Goal: Information Seeking & Learning: Learn about a topic

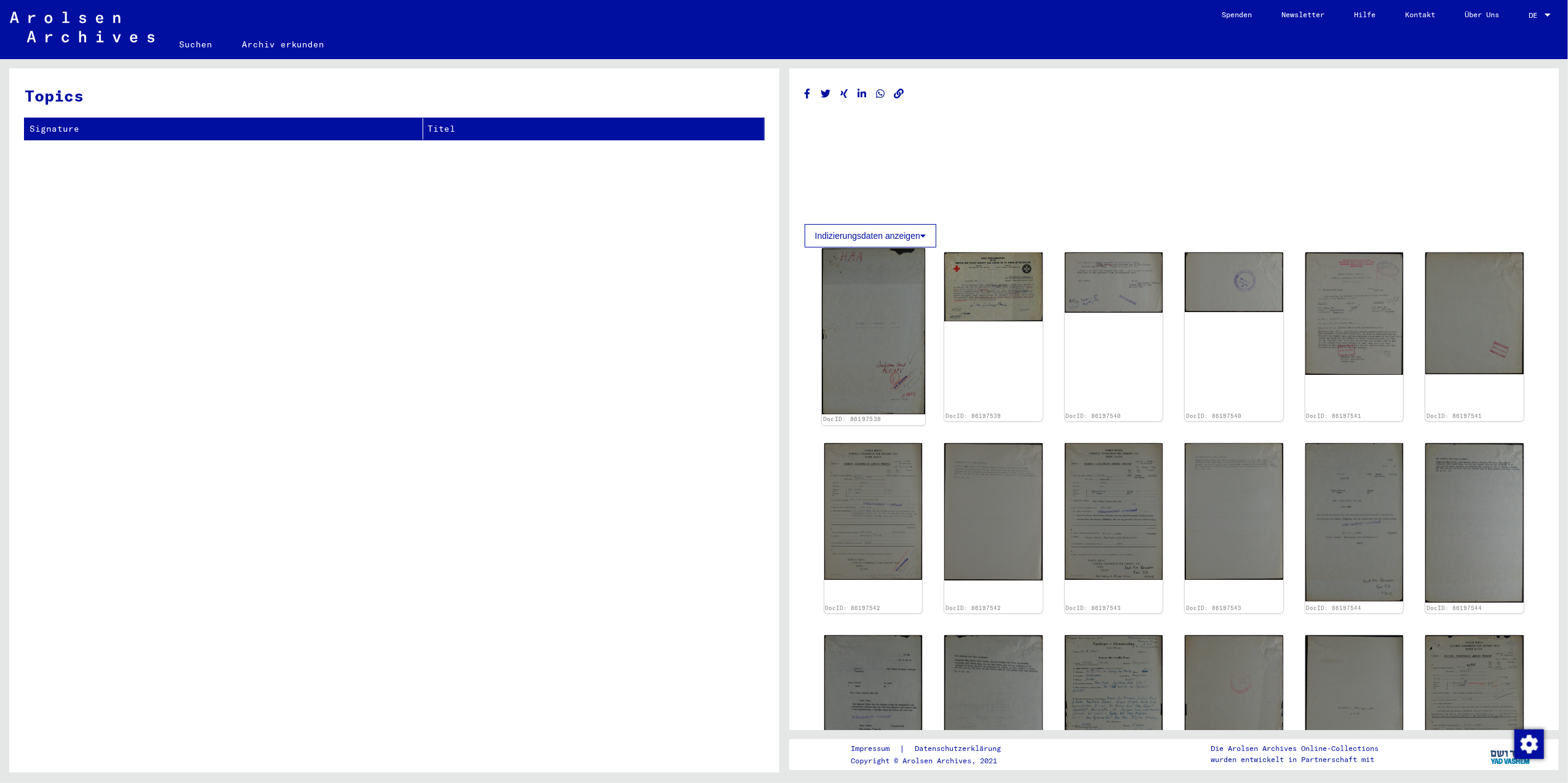
click at [904, 284] on img at bounding box center [873, 330] width 104 height 166
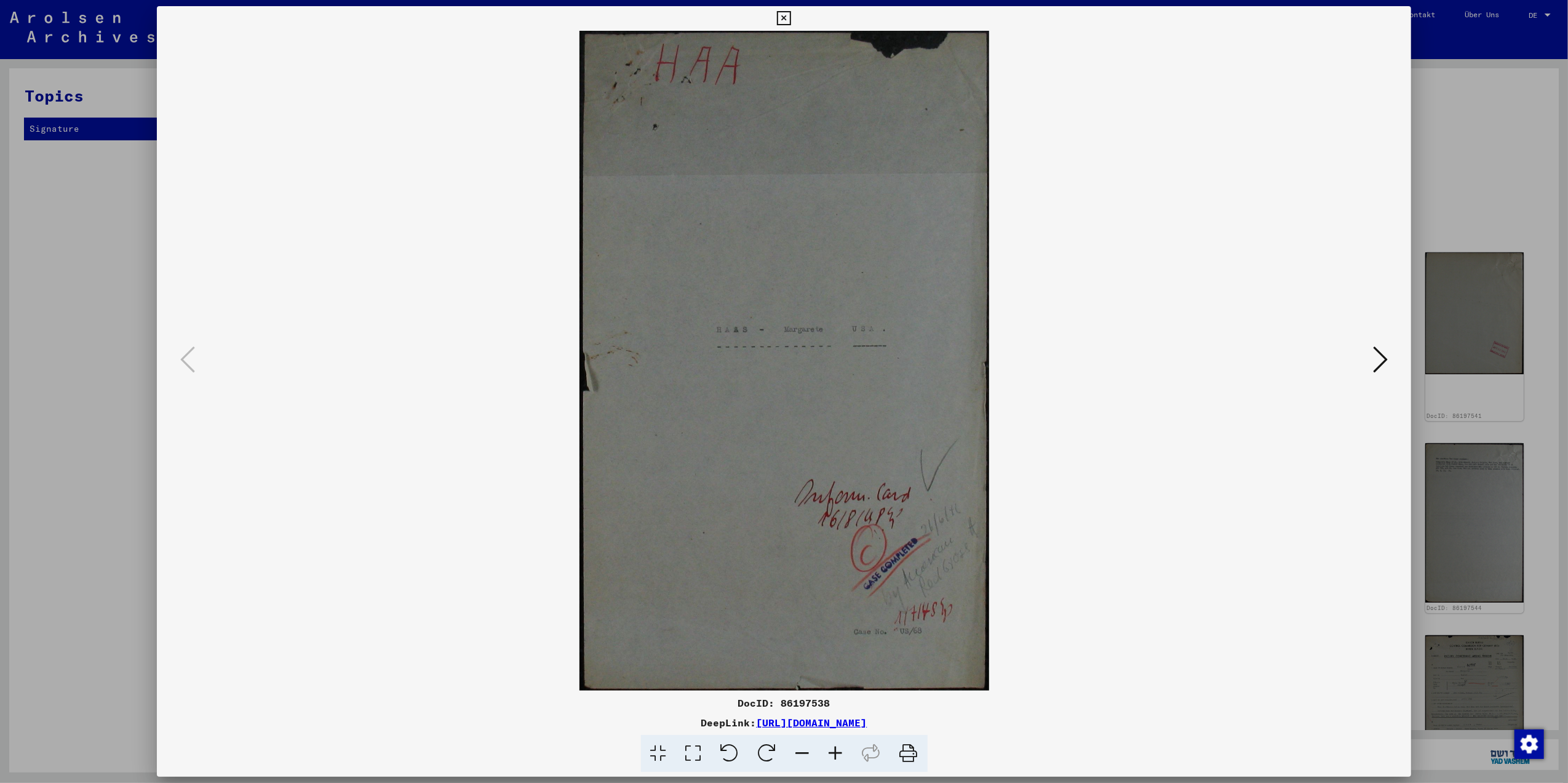
click at [1373, 355] on icon at bounding box center [1380, 359] width 15 height 29
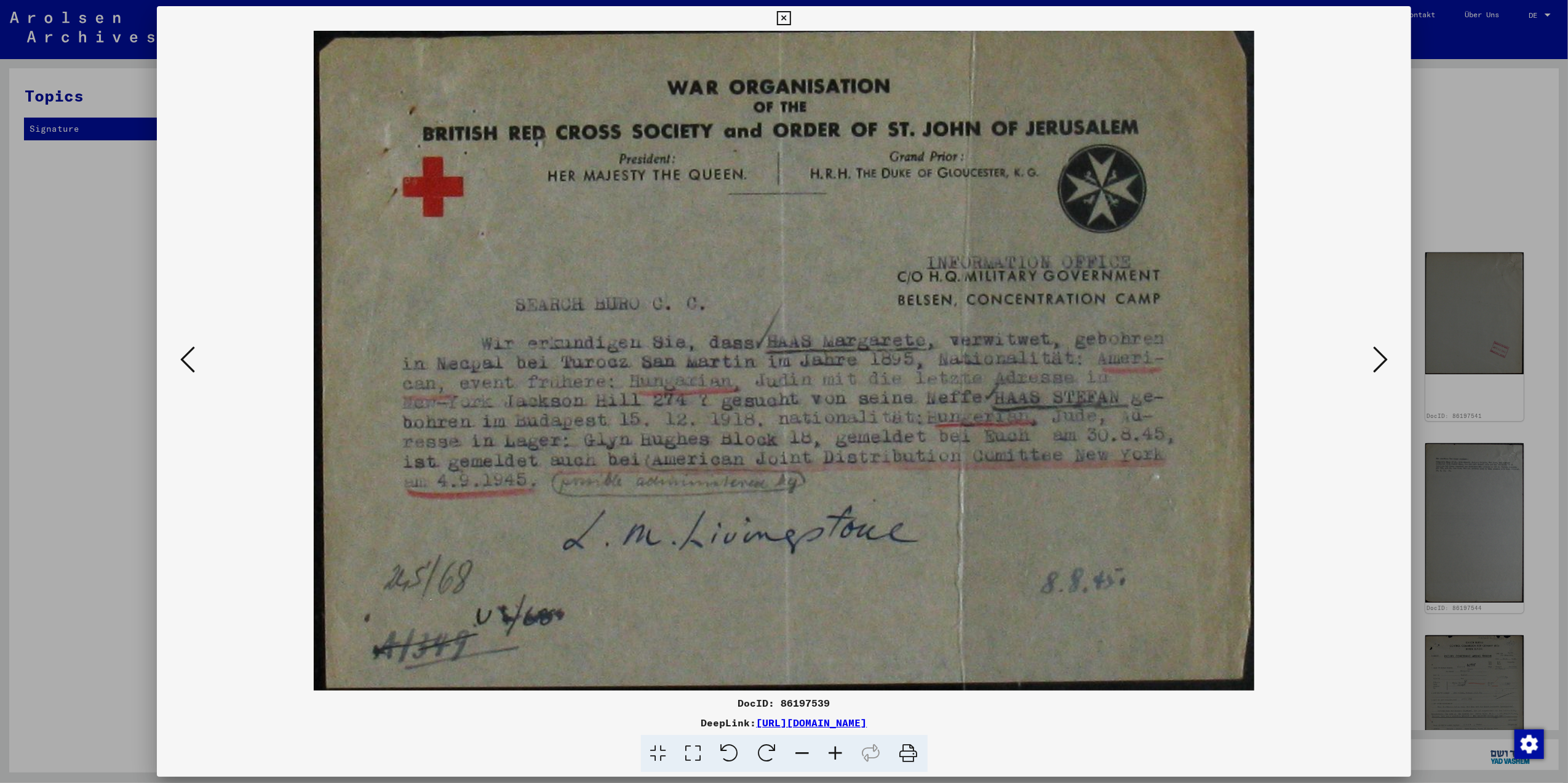
click at [1388, 344] on icon at bounding box center [1380, 359] width 15 height 29
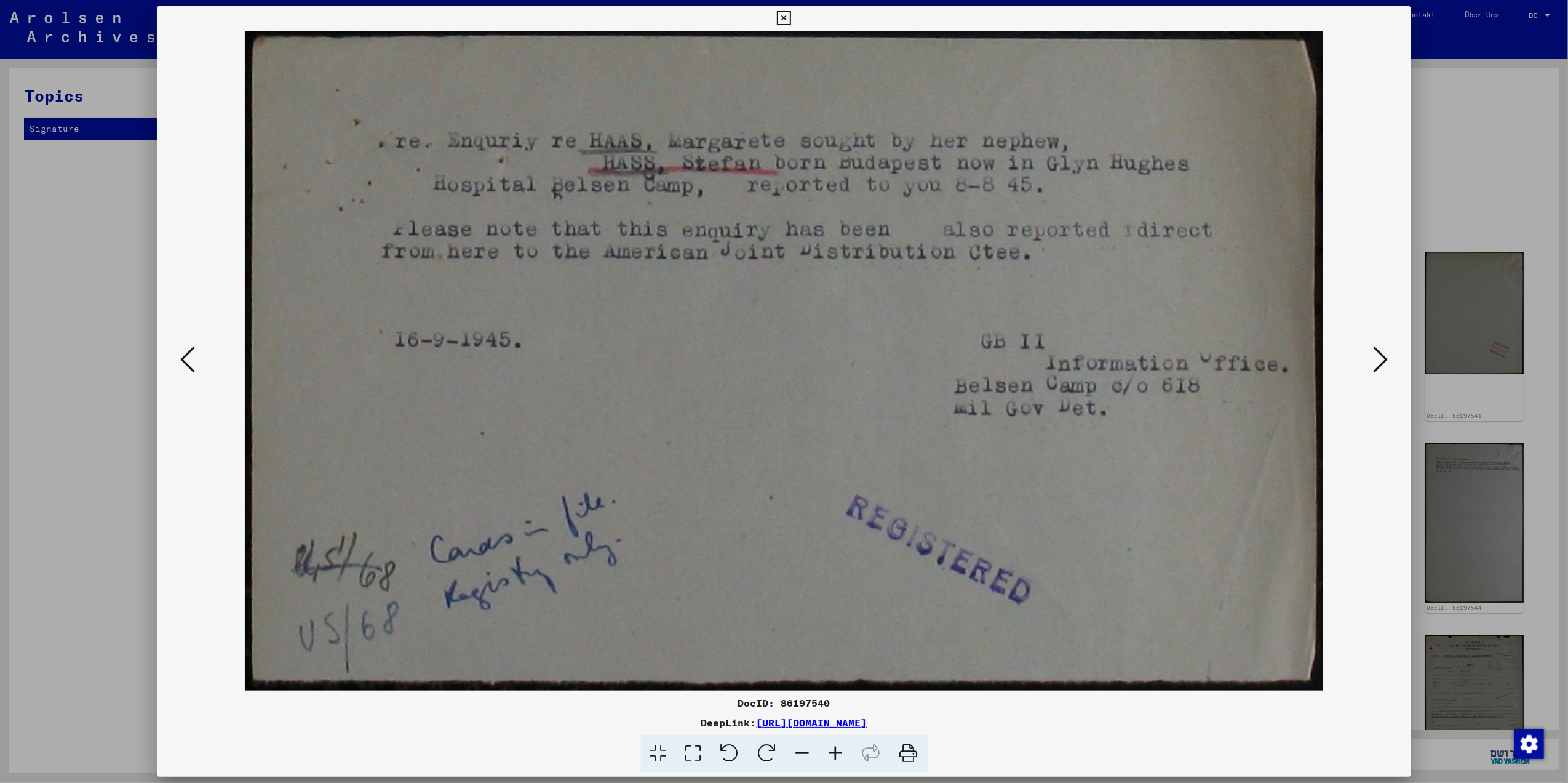
click at [1385, 354] on icon at bounding box center [1380, 359] width 15 height 29
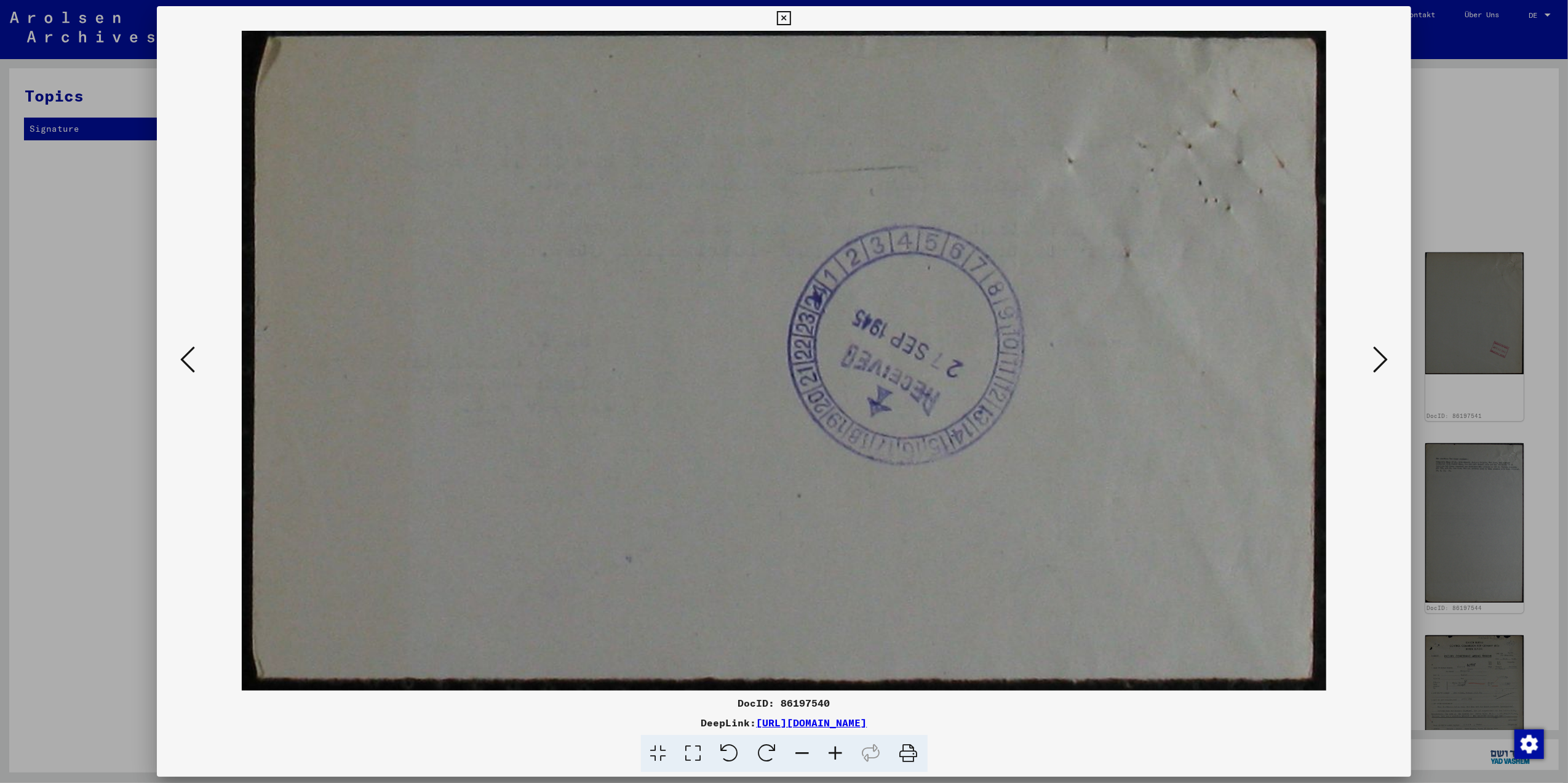
click at [1385, 353] on icon at bounding box center [1380, 359] width 15 height 29
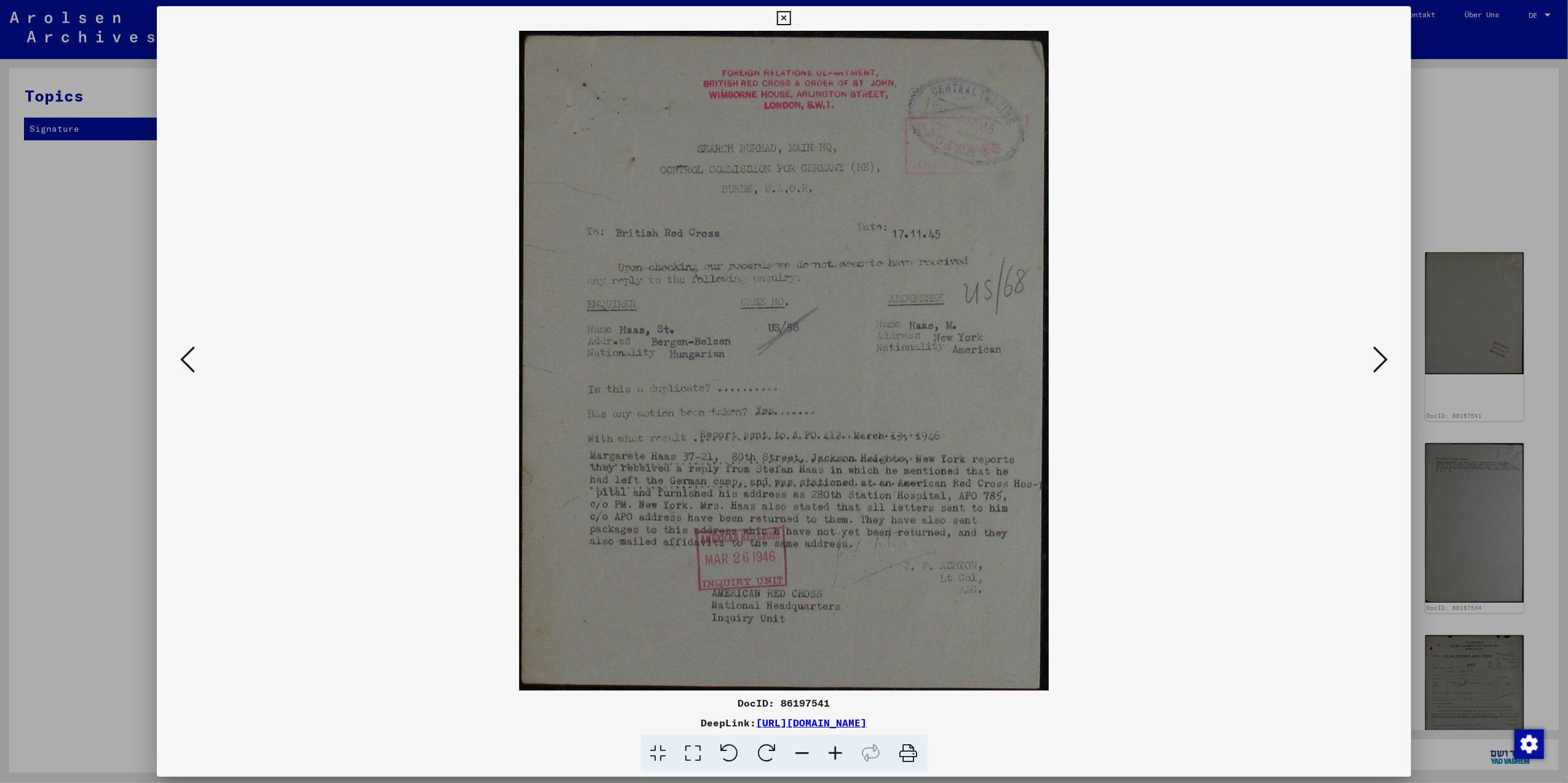
click at [1385, 353] on icon at bounding box center [1380, 359] width 15 height 29
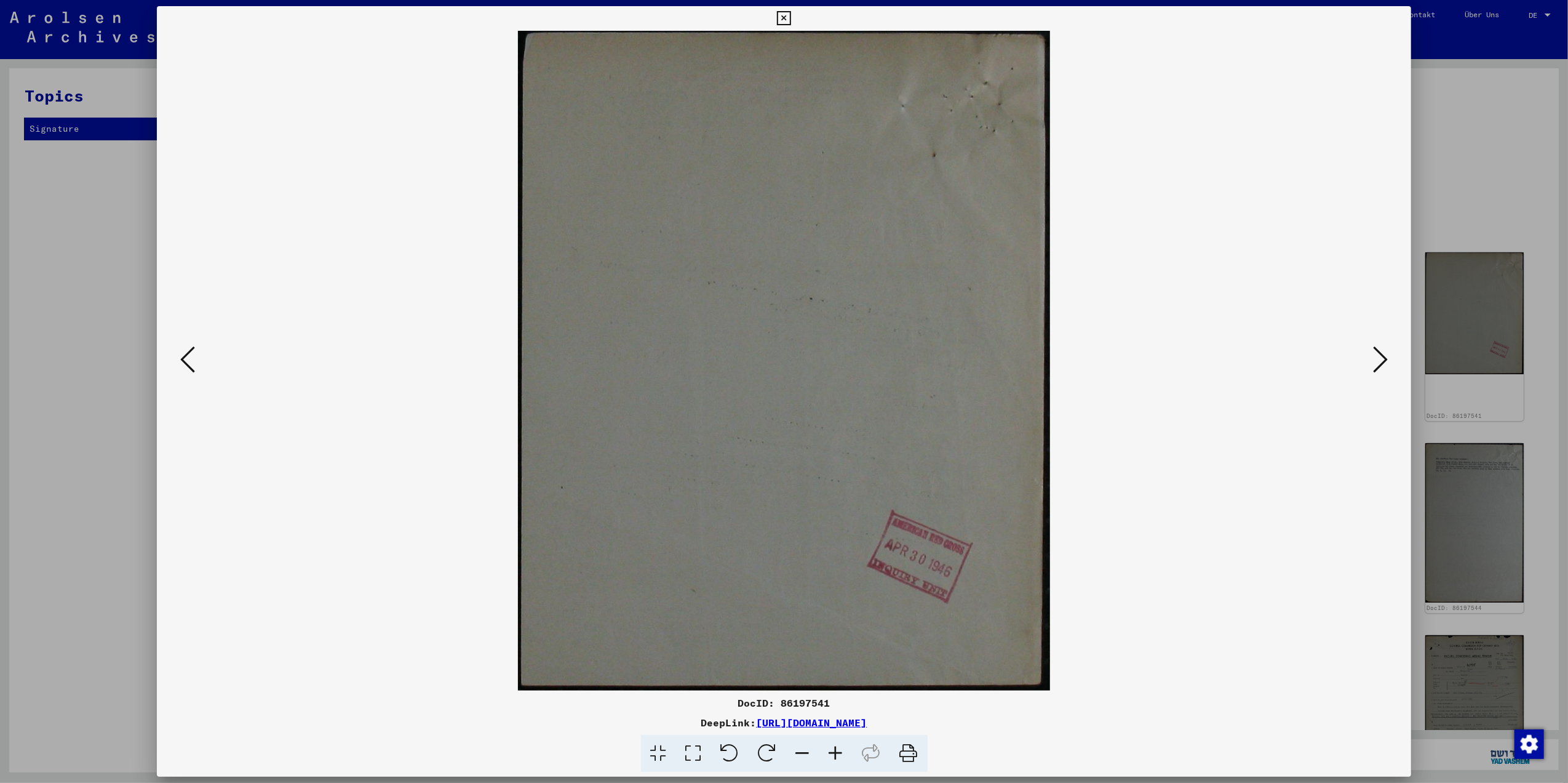
click at [1385, 353] on icon at bounding box center [1380, 359] width 15 height 29
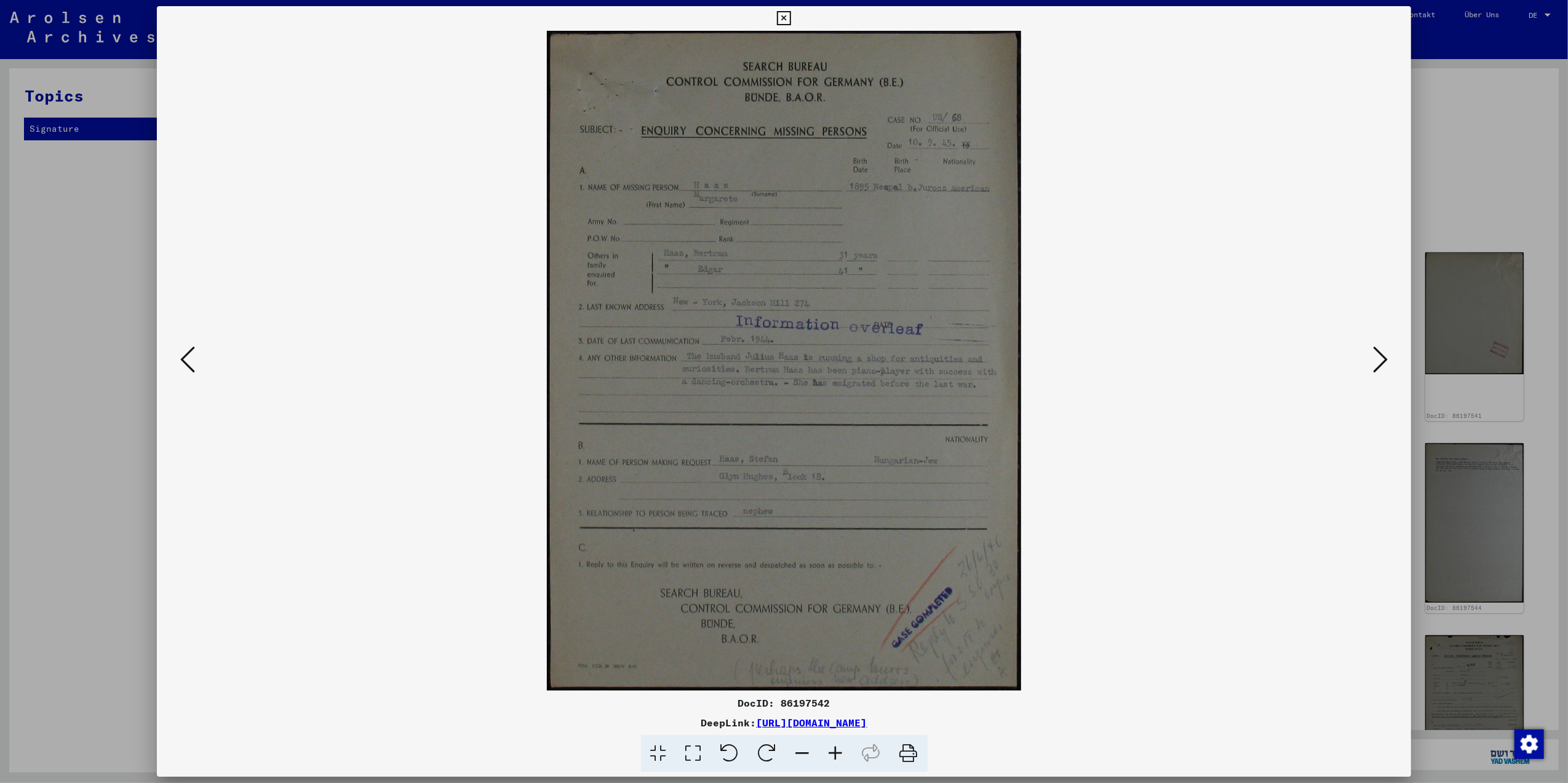
click at [1384, 353] on icon at bounding box center [1380, 359] width 15 height 29
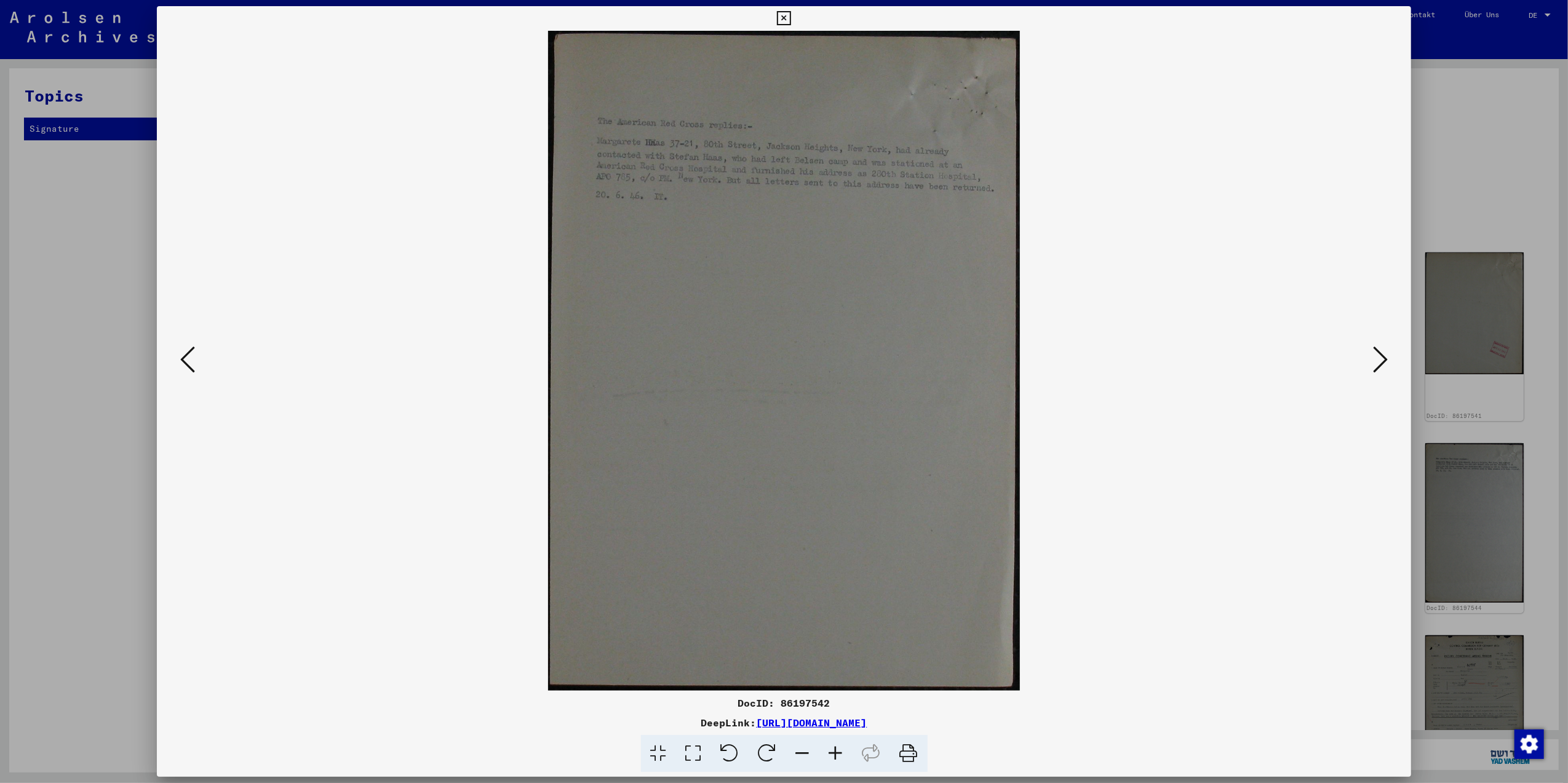
click at [1383, 353] on icon at bounding box center [1380, 359] width 15 height 29
